Goal: Transaction & Acquisition: Purchase product/service

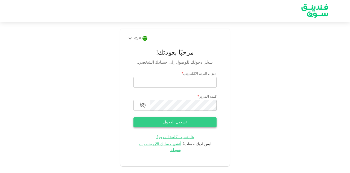
type input "[EMAIL_ADDRESS][DOMAIN_NAME]"
click at [183, 119] on button "تسجيل الدخول" at bounding box center [175, 122] width 83 height 10
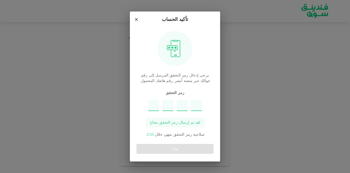
click at [156, 105] on input "Please enter OTP character 1" at bounding box center [153, 105] width 11 height 11
type input "2"
type input "7"
type input "8"
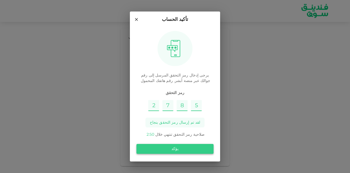
type input "5"
click at [169, 151] on button "يؤكد" at bounding box center [175, 149] width 77 height 10
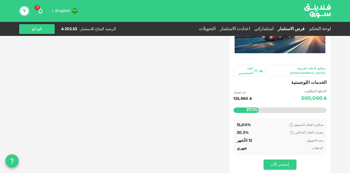
scroll to position [55, 0]
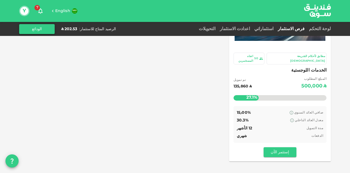
click at [41, 29] on button "الودائع" at bounding box center [37, 29] width 36 height 10
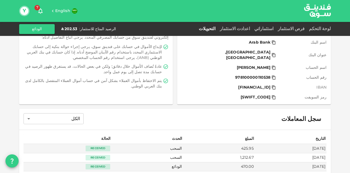
click at [276, 85] on icon at bounding box center [274, 87] width 4 height 4
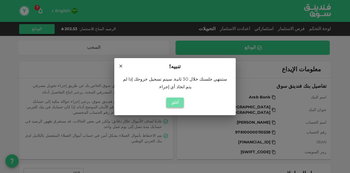
click at [172, 98] on button "أغلق" at bounding box center [175, 102] width 18 height 10
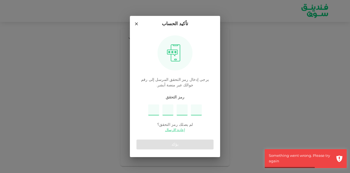
click at [156, 110] on input "Please enter OTP character 1" at bounding box center [153, 109] width 11 height 11
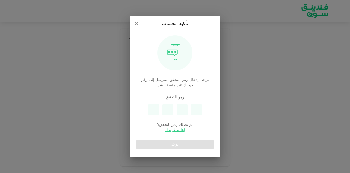
type input "4"
type input "1"
type input "2"
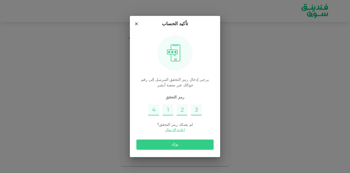
type input "3"
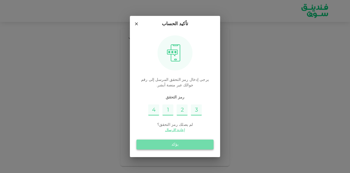
click at [153, 141] on button "يؤكد" at bounding box center [175, 144] width 77 height 10
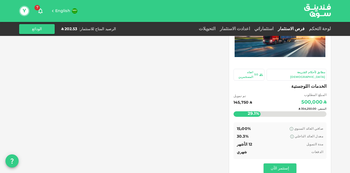
scroll to position [82, 0]
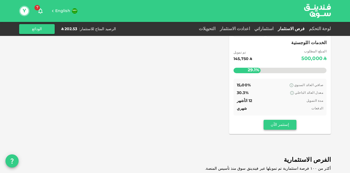
click at [271, 121] on button "إستثمر الآن" at bounding box center [280, 125] width 33 height 10
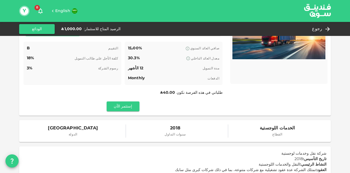
scroll to position [27, 0]
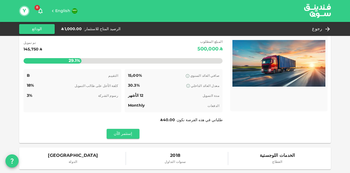
click at [193, 121] on span "طلباتي في هذه الفرصة نكون ʢ 40.00" at bounding box center [191, 120] width 62 height 4
click at [66, 12] on span "English" at bounding box center [62, 11] width 15 height 4
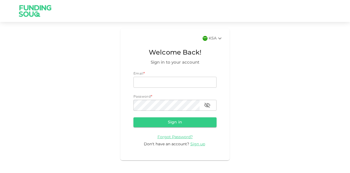
type input "[EMAIL_ADDRESS][DOMAIN_NAME]"
click at [166, 126] on button "Sign in" at bounding box center [175, 122] width 83 height 10
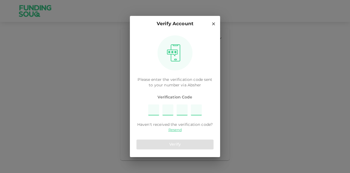
click at [153, 110] on input "Please enter OTP character 1" at bounding box center [153, 109] width 11 height 11
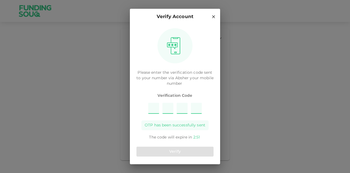
type input "6"
type input "7"
type input "1"
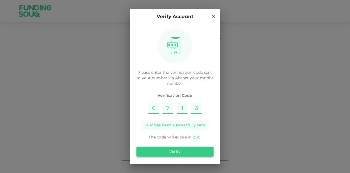
type input "3"
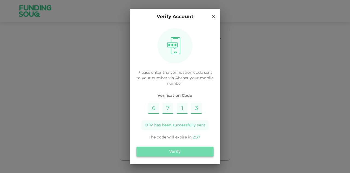
click at [167, 149] on button "Verify" at bounding box center [175, 151] width 77 height 10
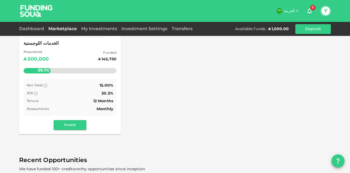
scroll to position [82, 0]
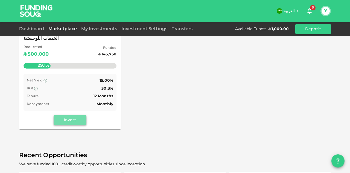
click at [79, 122] on button "Invest" at bounding box center [70, 120] width 33 height 10
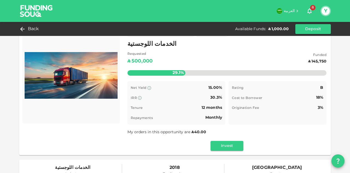
scroll to position [27, 0]
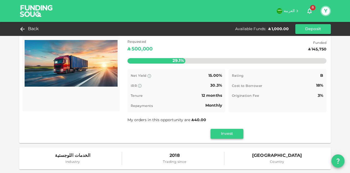
click at [225, 137] on button "Invest" at bounding box center [227, 134] width 33 height 10
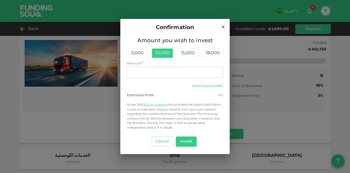
click at [167, 55] on div "10,000" at bounding box center [162, 52] width 21 height 9
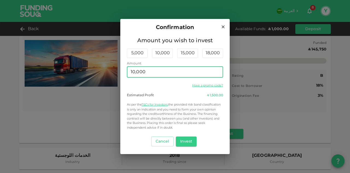
click at [187, 69] on input "10,000" at bounding box center [175, 71] width 96 height 11
type input "1,000"
click at [155, 81] on div "Amount you wish to invest 5,000 10,000 15,000 18,000 Amount Amount 1,000 Amount…" at bounding box center [175, 83] width 96 height 94
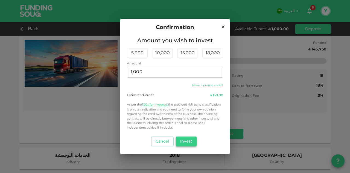
click at [191, 141] on button "Invest" at bounding box center [186, 141] width 21 height 10
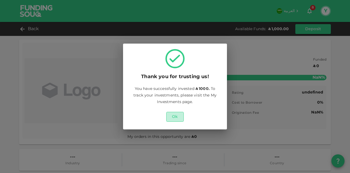
click at [180, 120] on button "Ok" at bounding box center [175, 117] width 18 height 10
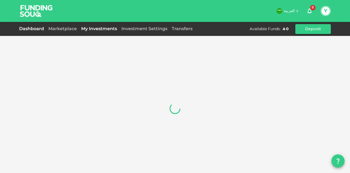
click at [35, 30] on link "Dashboard" at bounding box center [32, 29] width 27 height 4
